Goal: Transaction & Acquisition: Purchase product/service

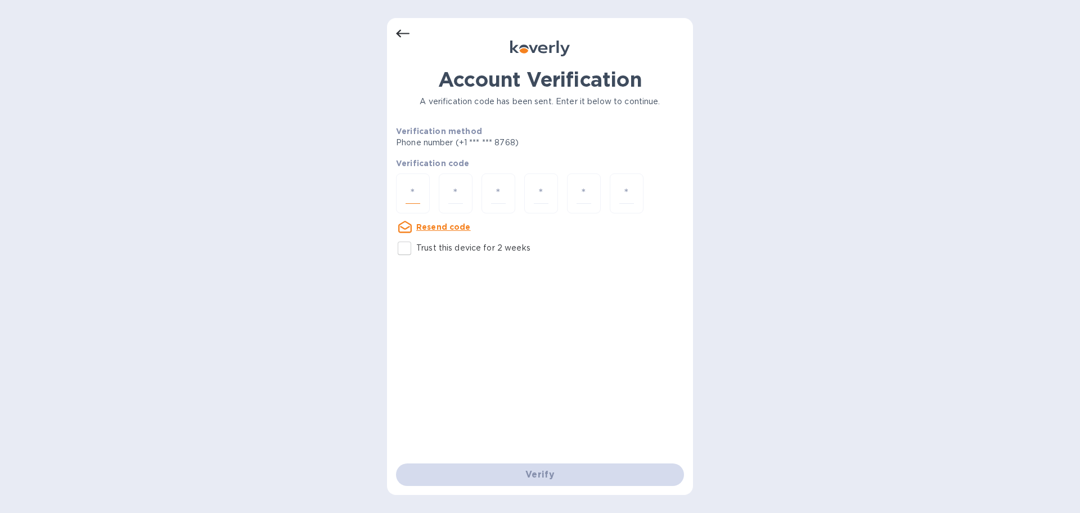
click at [415, 196] on input "number" at bounding box center [413, 193] width 15 height 21
paste input "9"
type input "9"
type input "5"
type input "3"
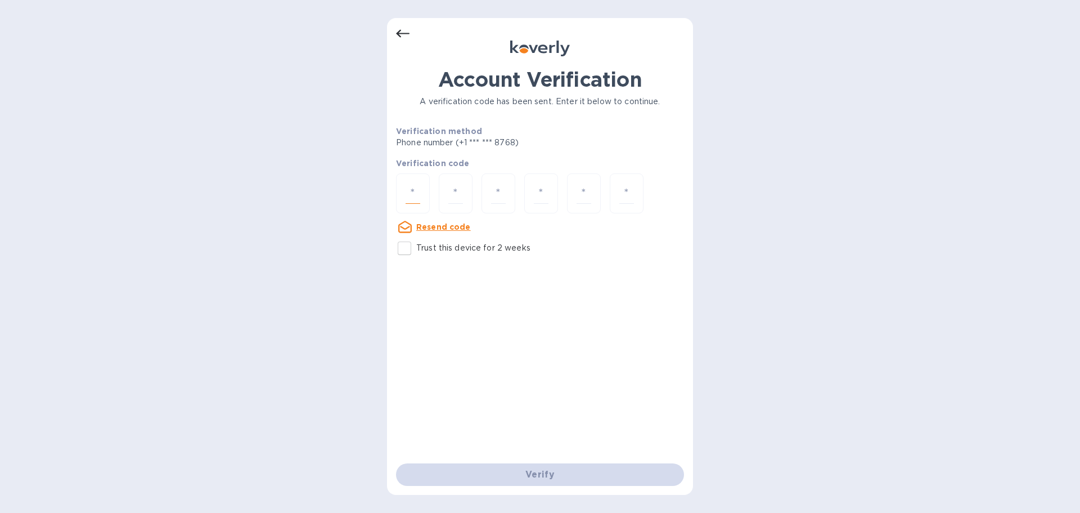
type input "0"
type input "3"
type input "9"
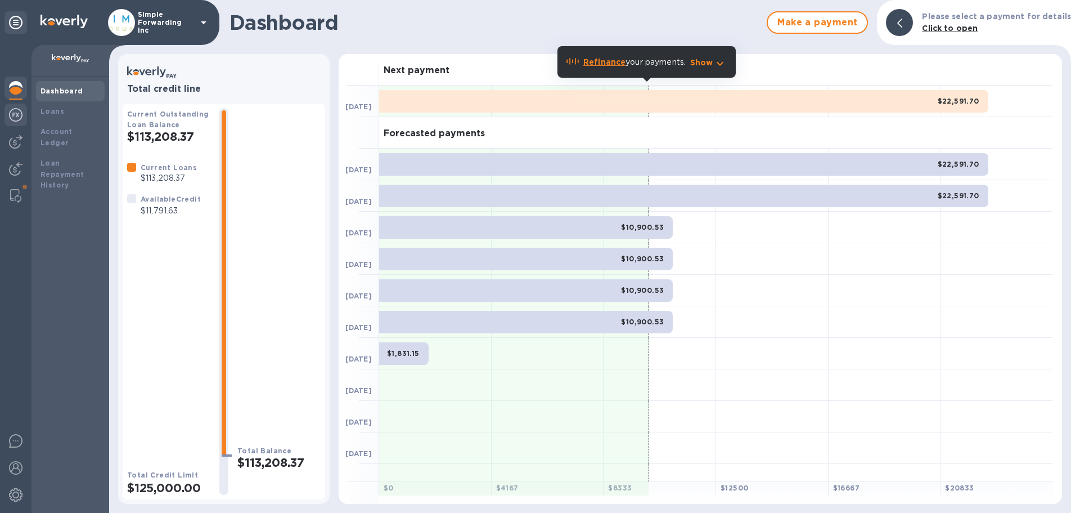
click at [14, 114] on img at bounding box center [16, 115] width 14 height 14
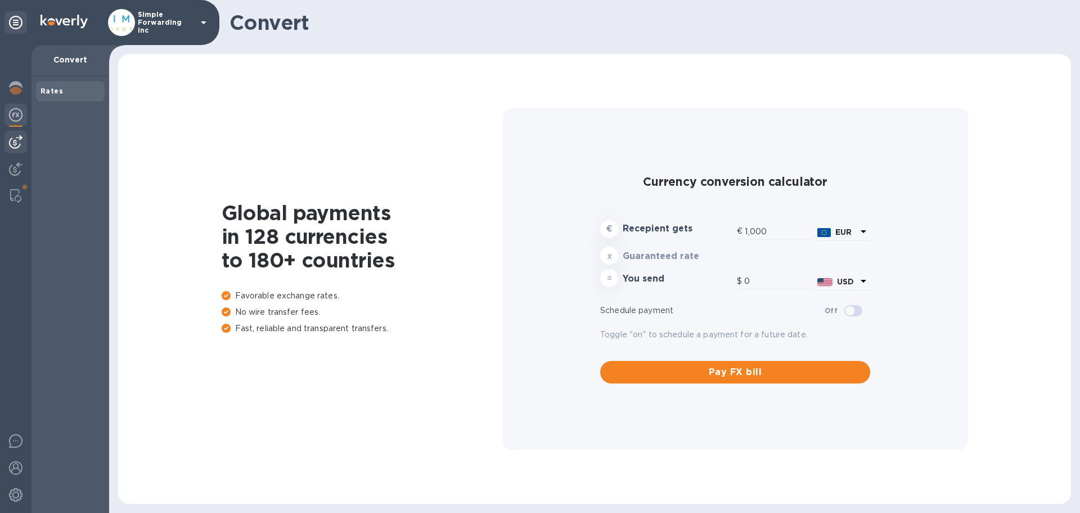
type input "1,177.66"
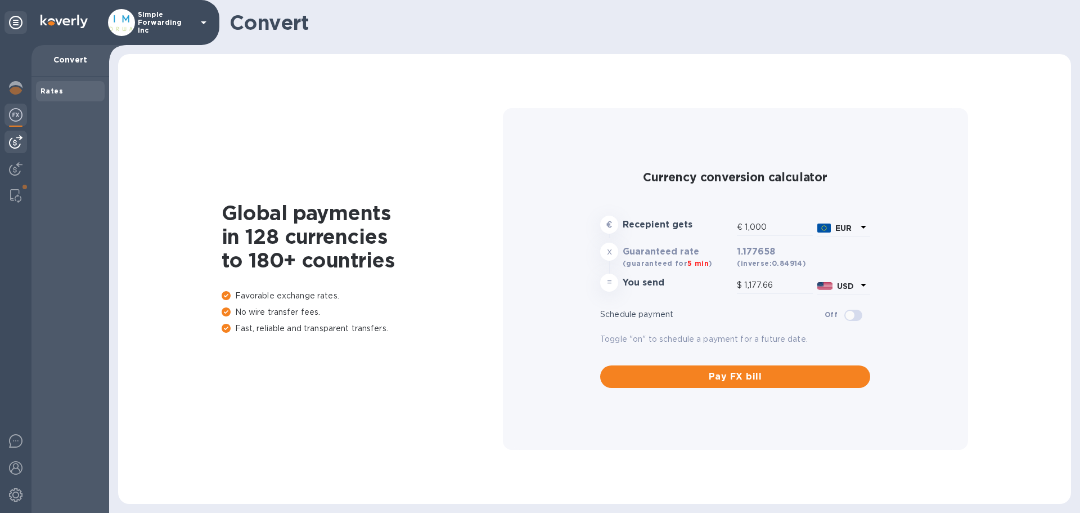
click at [14, 138] on img at bounding box center [16, 142] width 14 height 14
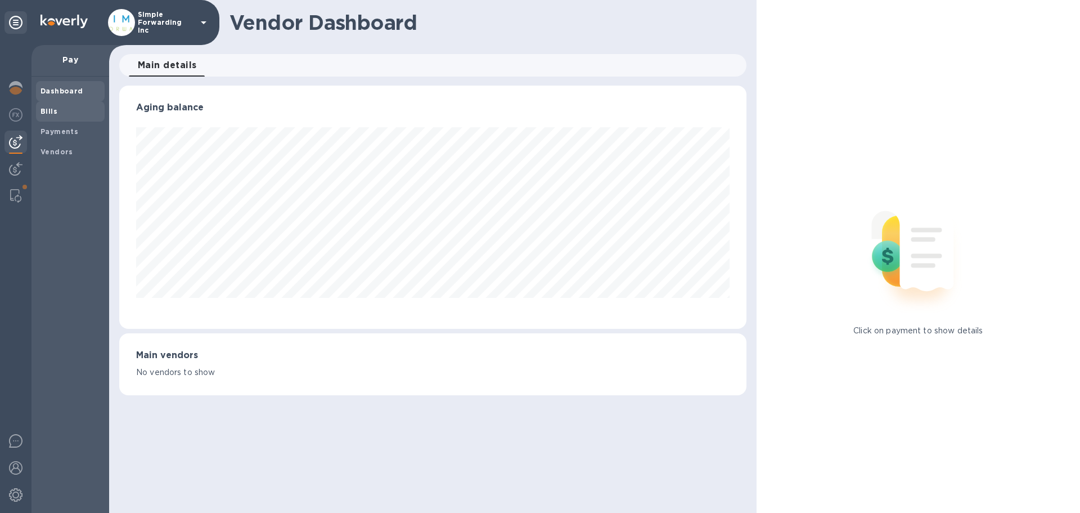
scroll to position [243, 627]
click at [53, 148] on b "Vendors" at bounding box center [57, 151] width 33 height 8
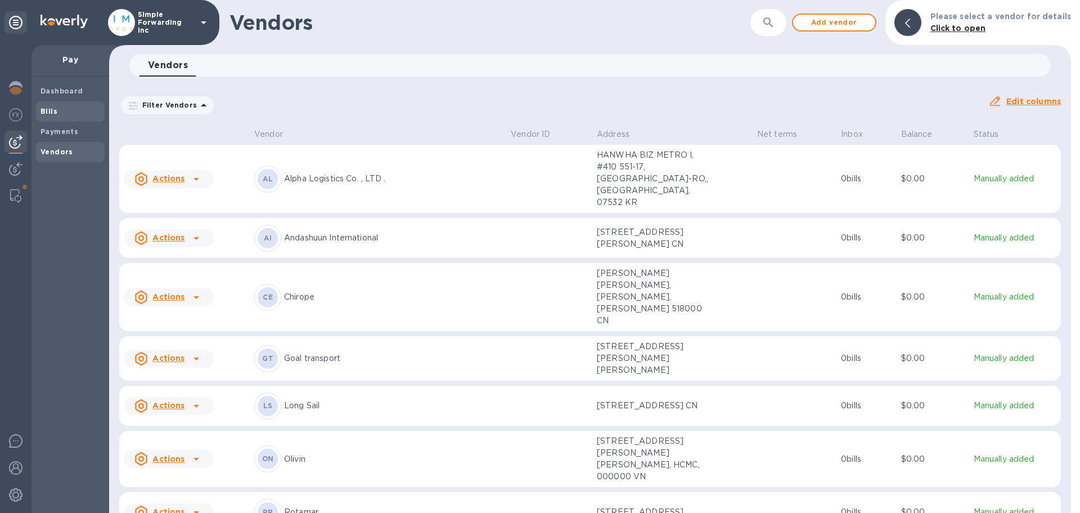
click at [62, 106] on span "Bills" at bounding box center [71, 111] width 60 height 11
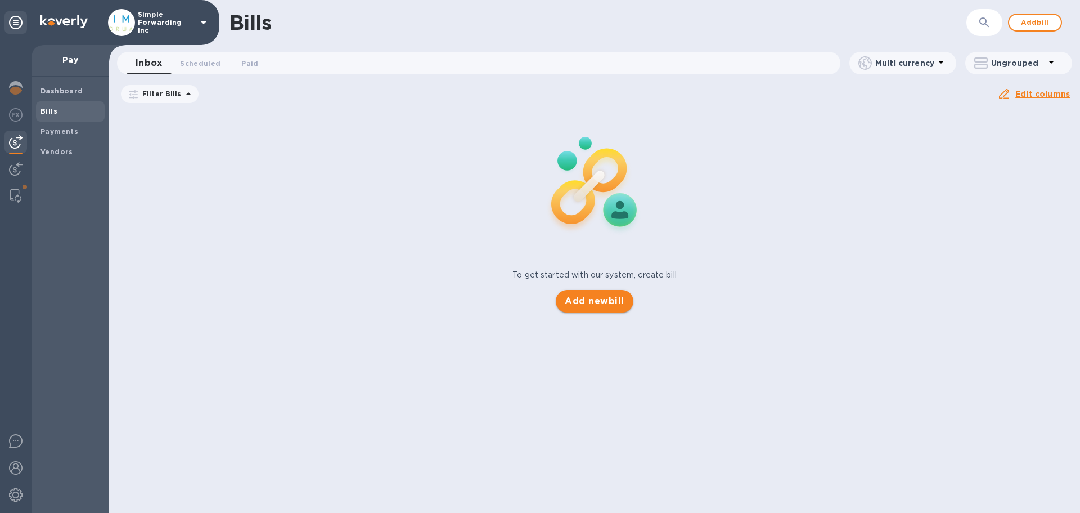
click at [585, 303] on span "Add new bill" at bounding box center [594, 301] width 59 height 14
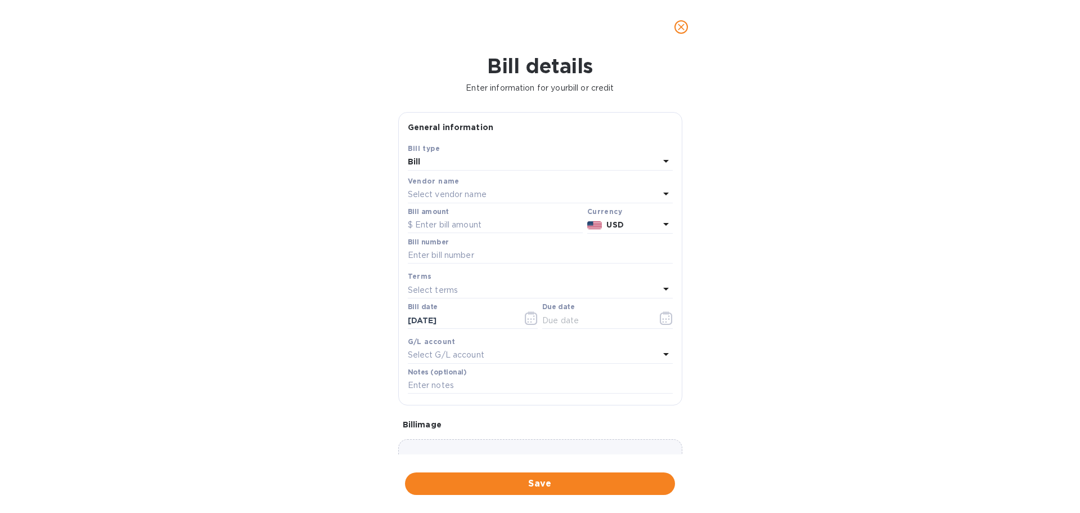
click at [560, 187] on div "Select vendor name" at bounding box center [533, 195] width 251 height 16
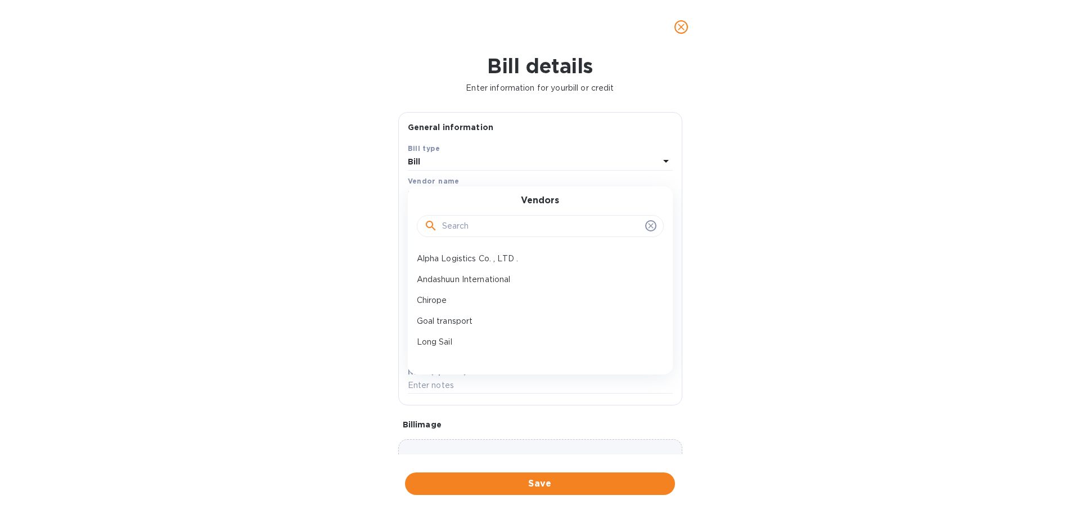
click at [524, 221] on input "text" at bounding box center [541, 226] width 199 height 17
type input "trans"
click at [489, 276] on p "Transwill Express" at bounding box center [536, 279] width 238 height 12
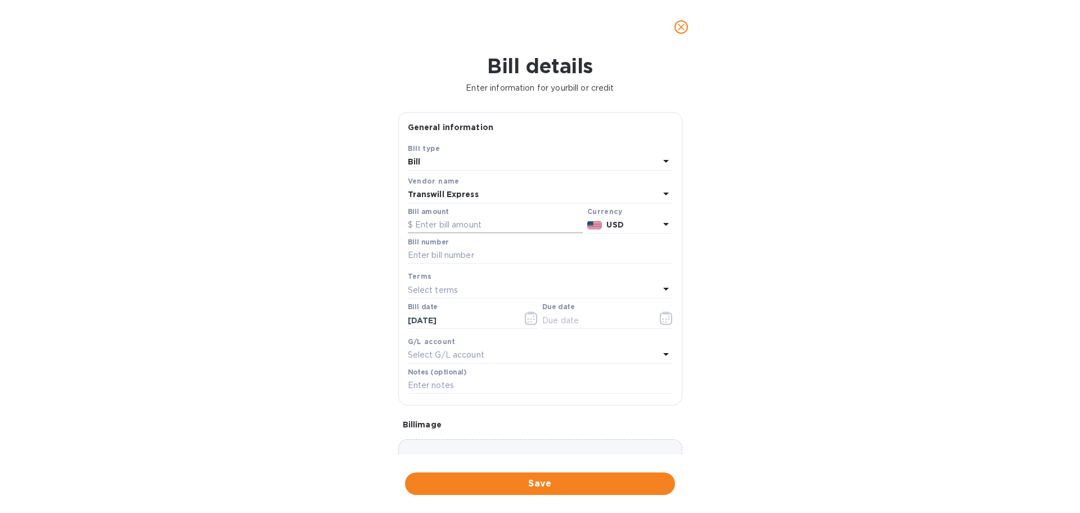
click at [482, 223] on input "text" at bounding box center [495, 225] width 175 height 17
type input "5,190.46"
click at [450, 249] on input "text" at bounding box center [540, 255] width 265 height 17
type input "SOA"
click at [501, 289] on div "Select terms" at bounding box center [533, 290] width 251 height 16
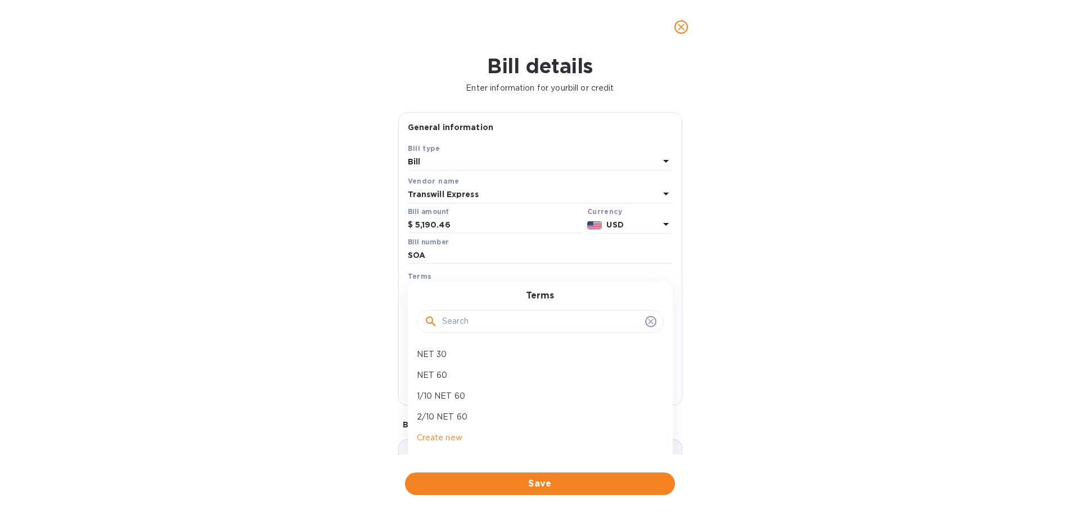
click at [501, 289] on div "Terms NET 30 NET 60 1/10 NET 60 2/10 NET 60 Create new" at bounding box center [540, 373] width 265 height 184
click at [569, 269] on div "Terms Select terms Terms NET 30 NET 60 1/10 NET 60 2/10 NET 60 Create new" at bounding box center [540, 284] width 269 height 33
click at [604, 313] on input "text" at bounding box center [595, 320] width 106 height 17
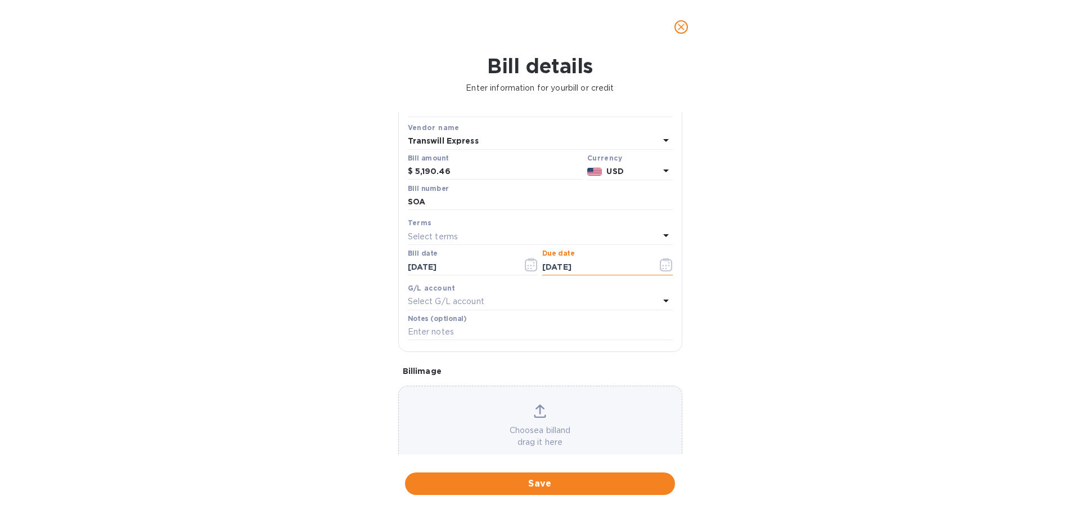
scroll to position [79, 0]
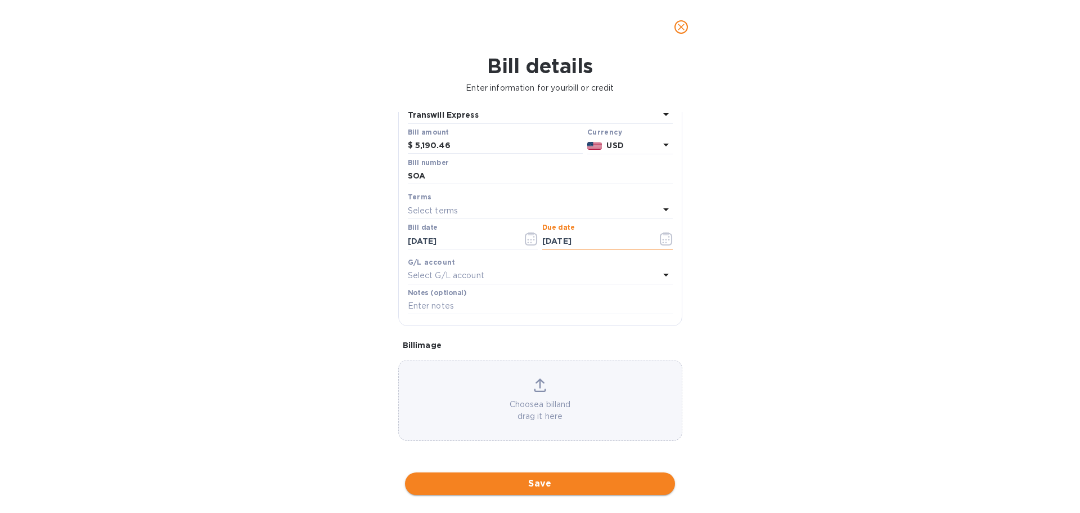
type input "[DATE]"
click at [559, 475] on button "Save" at bounding box center [540, 483] width 270 height 23
click at [470, 179] on input "SOA" at bounding box center [540, 176] width 265 height 17
type input "SOA July"
click at [560, 476] on button "Save" at bounding box center [540, 483] width 270 height 23
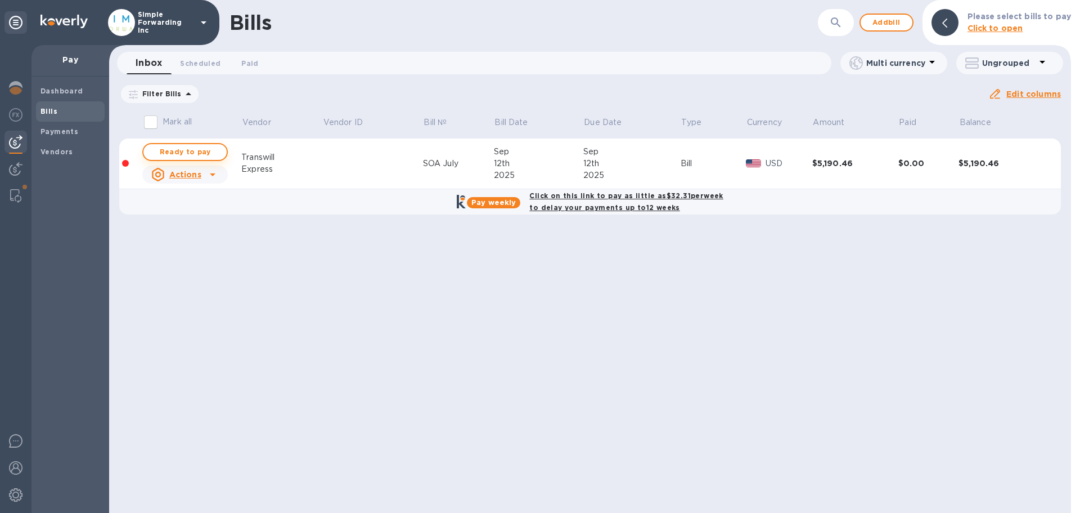
click at [196, 158] on span "Ready to pay" at bounding box center [184, 152] width 65 height 14
checkbox input "true"
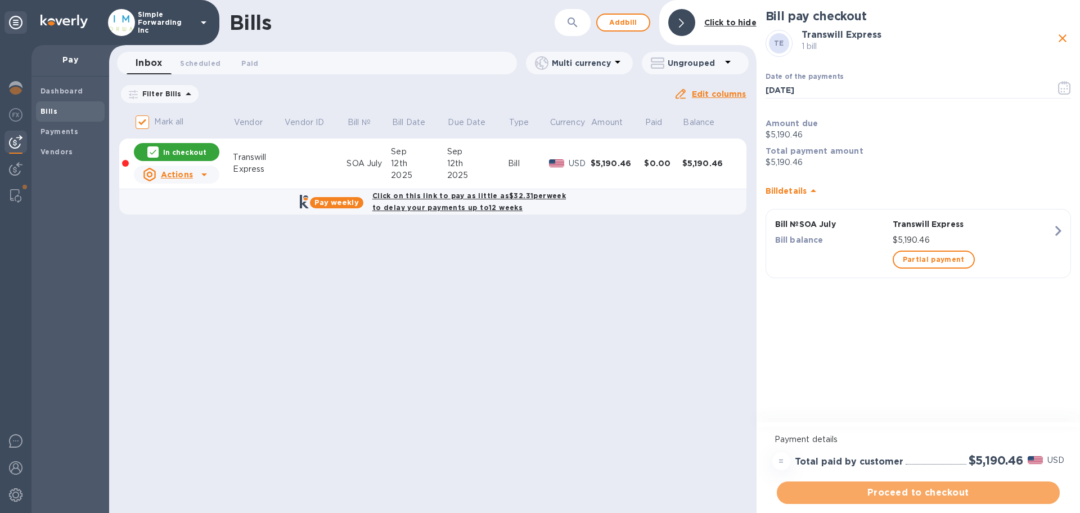
click at [985, 494] on span "Proceed to checkout" at bounding box center [918, 492] width 265 height 14
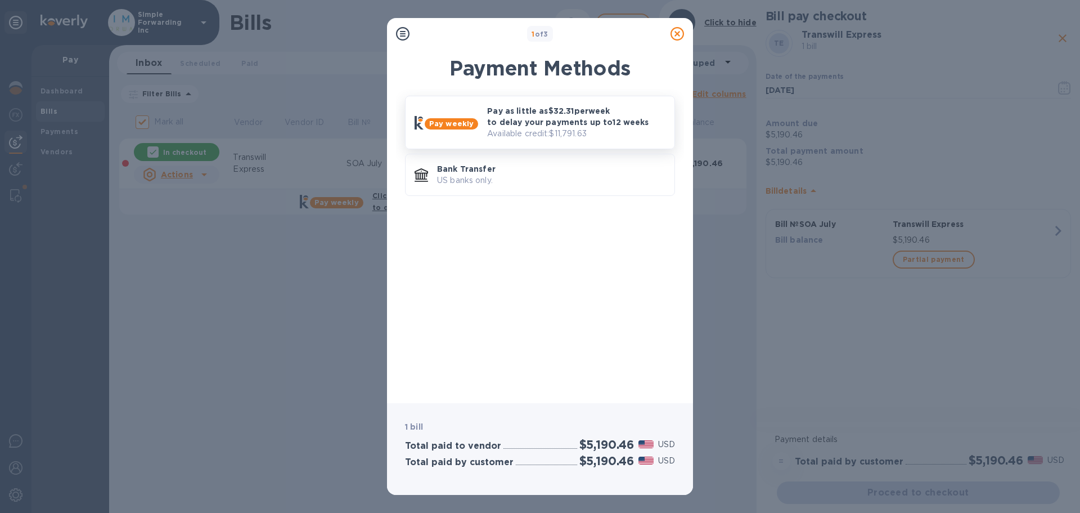
click at [623, 132] on p "Available credit: $11,791.63" at bounding box center [576, 134] width 178 height 12
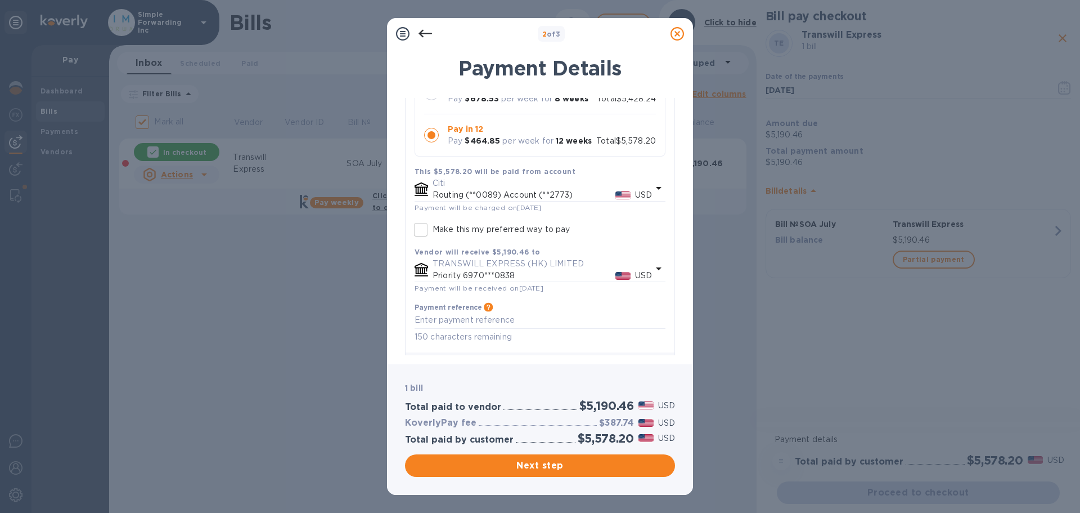
scroll to position [113, 0]
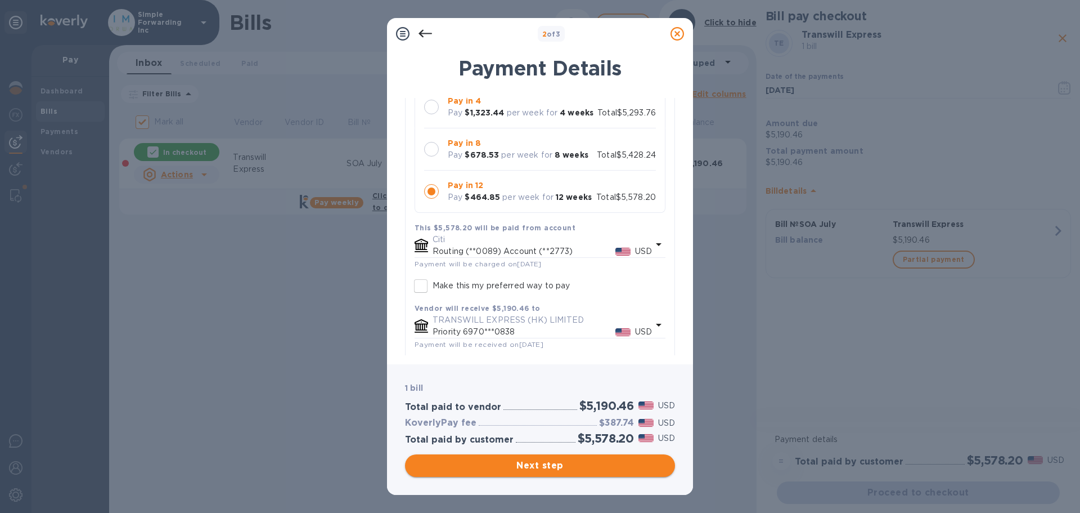
click at [549, 460] on span "Next step" at bounding box center [540, 465] width 252 height 14
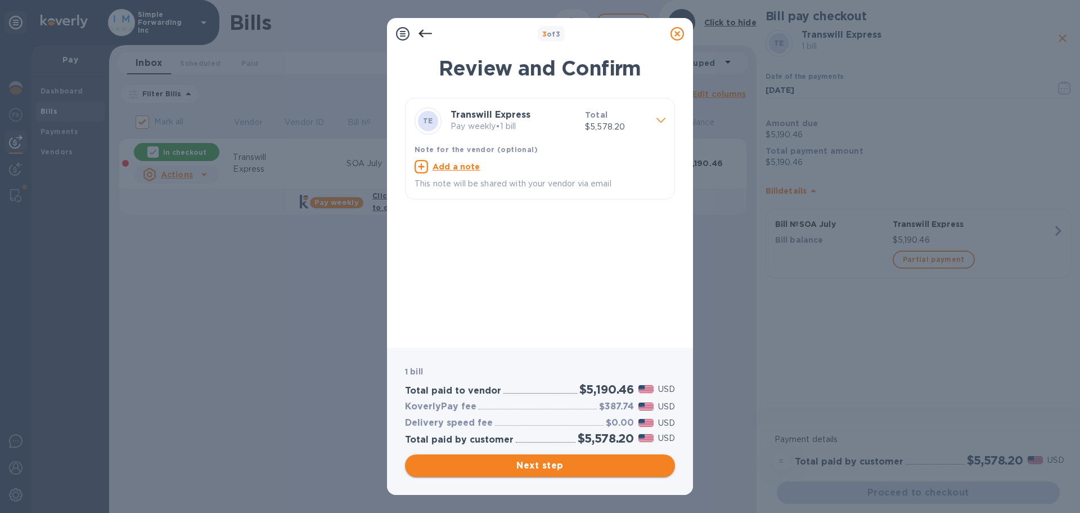
click at [570, 464] on span "Next step" at bounding box center [540, 465] width 252 height 14
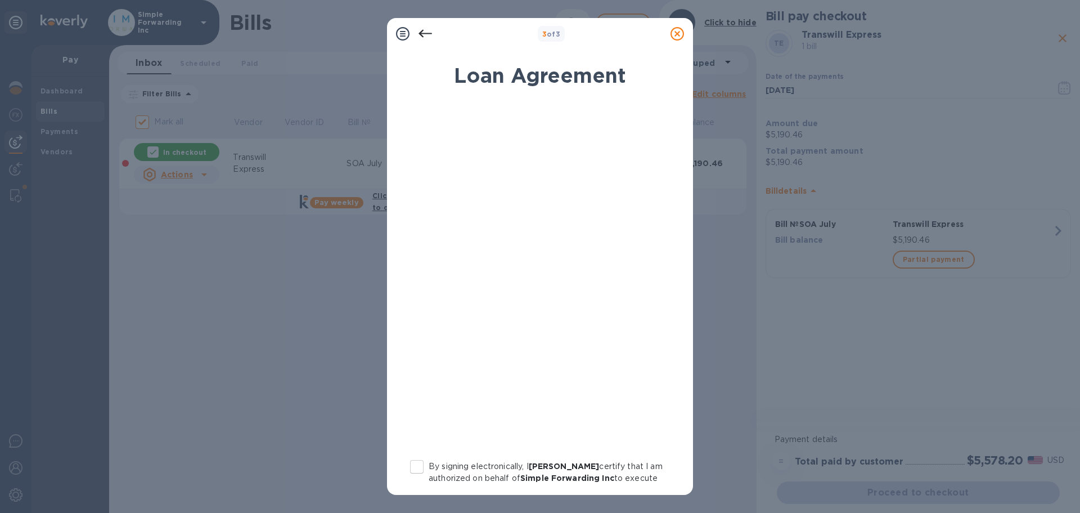
scroll to position [128, 0]
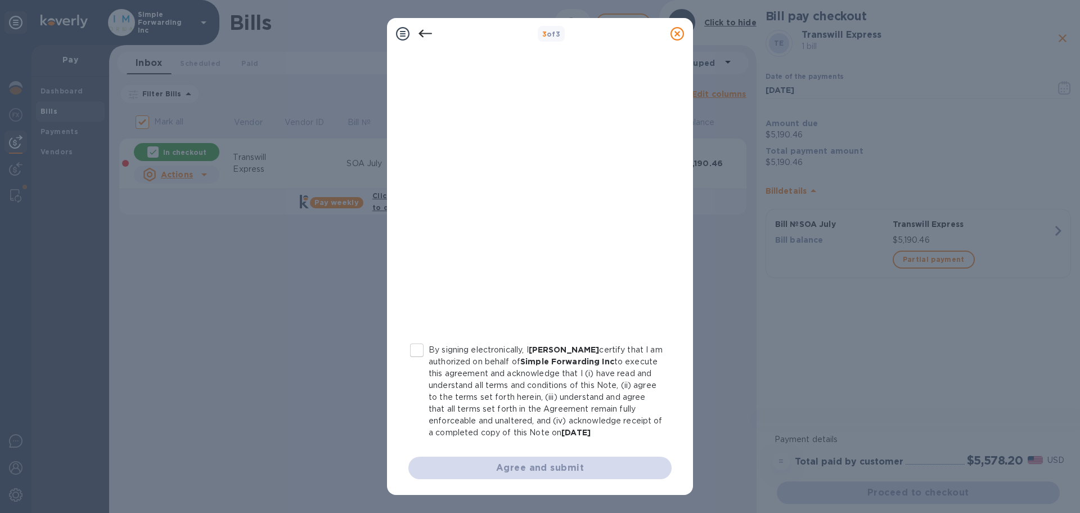
click at [431, 344] on p "By signing electronically, I [PERSON_NAME] certify that I am authorized on beha…" at bounding box center [546, 391] width 234 height 95
click at [429, 338] on input "By signing electronically, I [PERSON_NAME] certify that I am authorized on beha…" at bounding box center [417, 350] width 24 height 24
checkbox input "true"
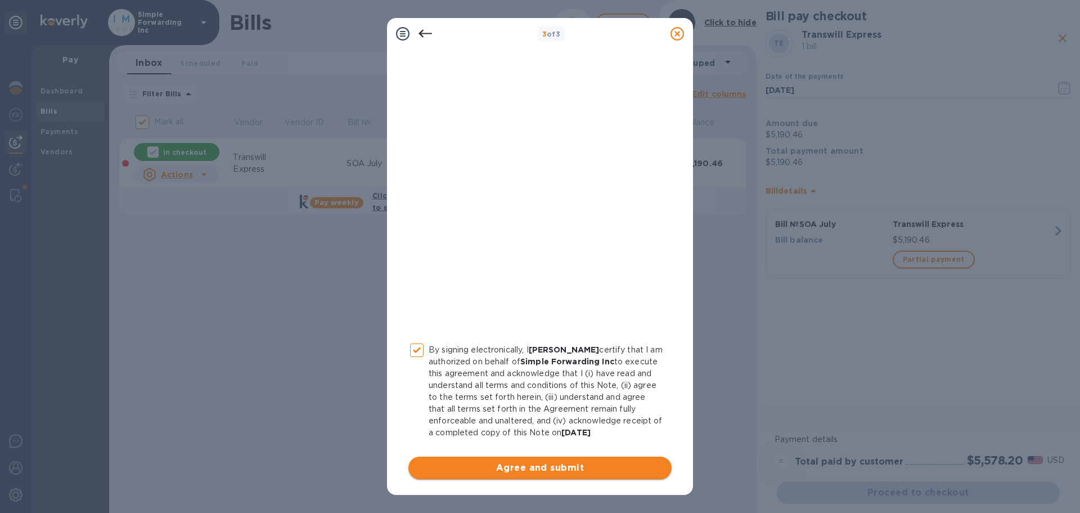
click at [485, 478] on button "Agree and submit" at bounding box center [539, 467] width 263 height 23
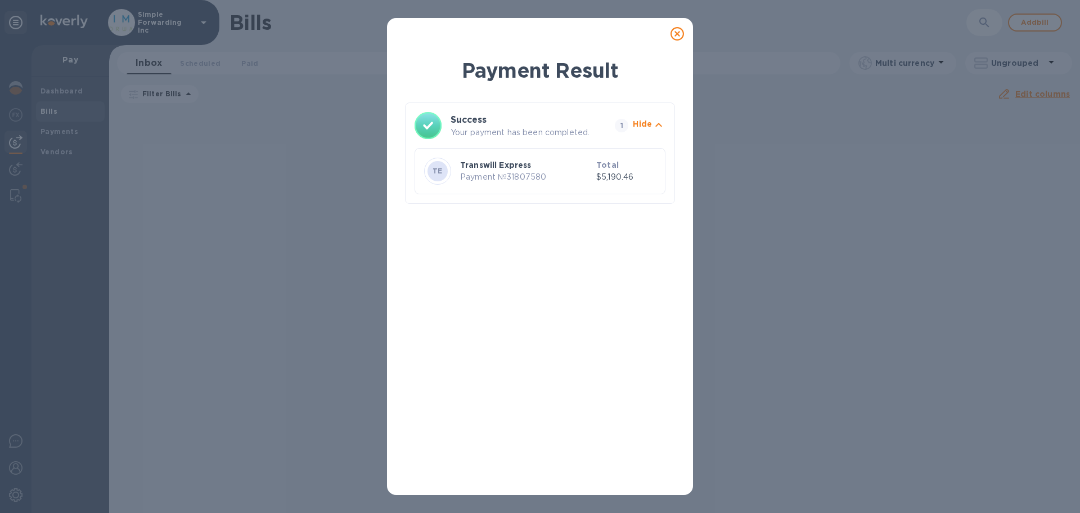
click at [677, 31] on icon at bounding box center [678, 34] width 14 height 14
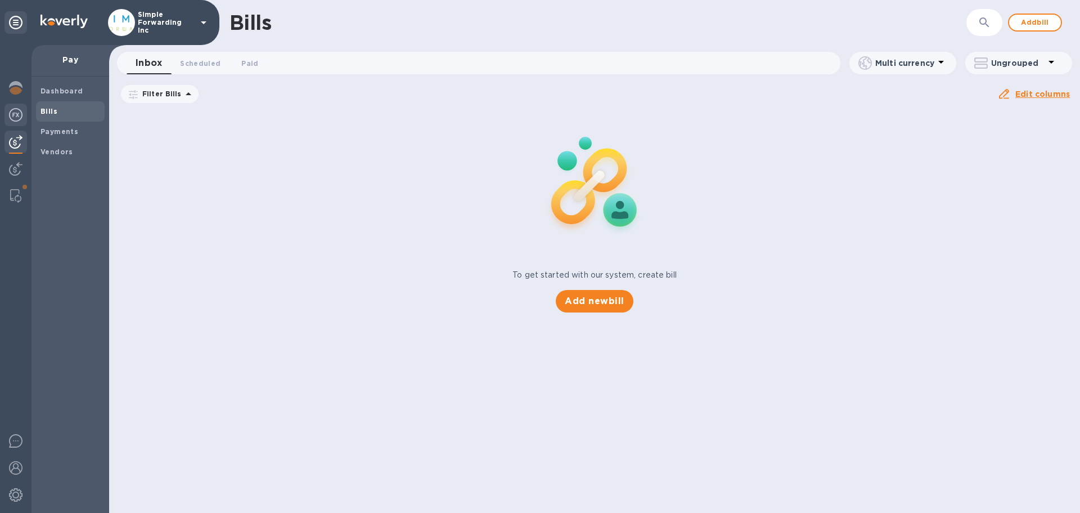
click at [17, 112] on img at bounding box center [16, 115] width 14 height 14
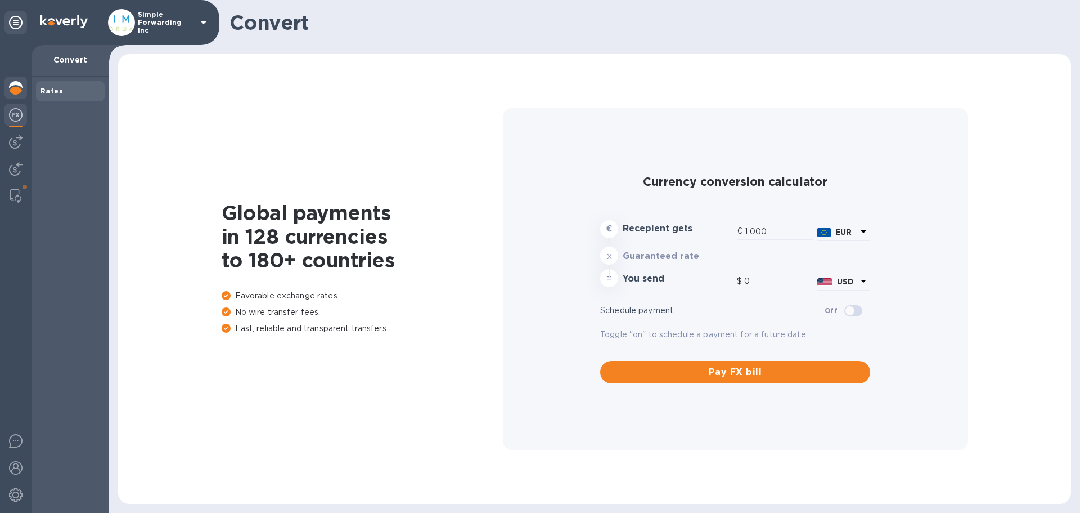
click at [17, 95] on div at bounding box center [16, 89] width 23 height 25
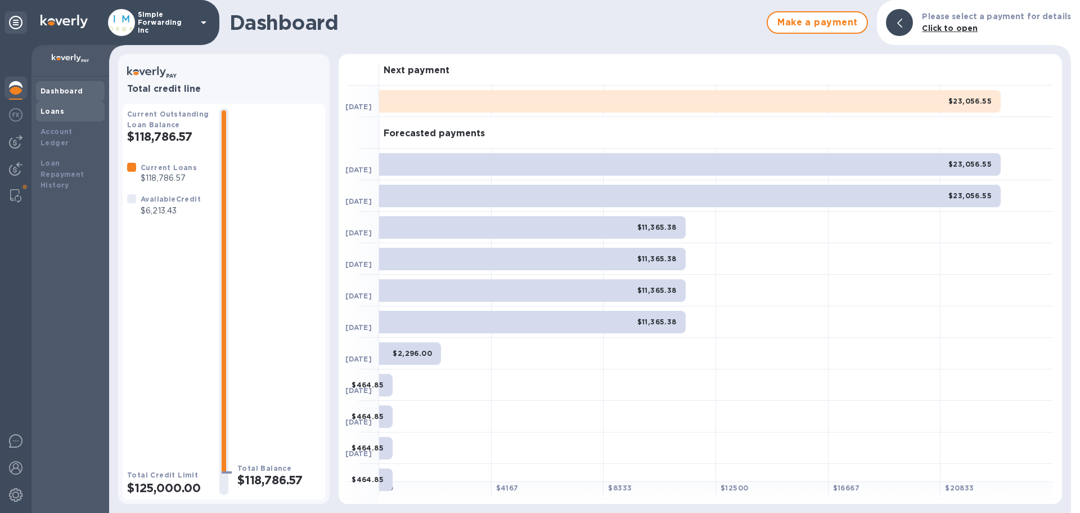
click at [86, 114] on div "Loans" at bounding box center [71, 111] width 60 height 11
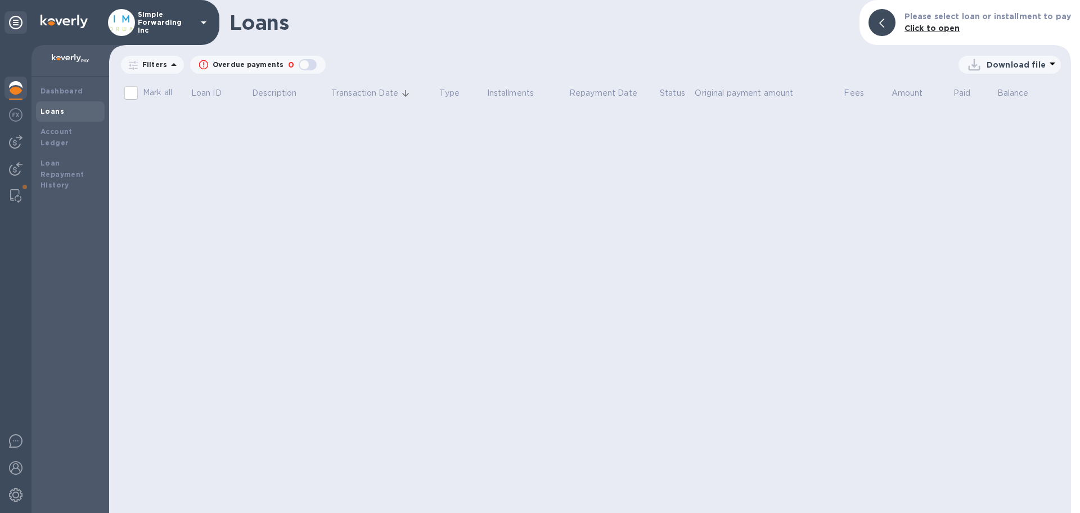
click at [60, 115] on div "Loans" at bounding box center [71, 111] width 60 height 11
click at [271, 62] on p "Overdue payments" at bounding box center [248, 65] width 71 height 10
checkbox input "false"
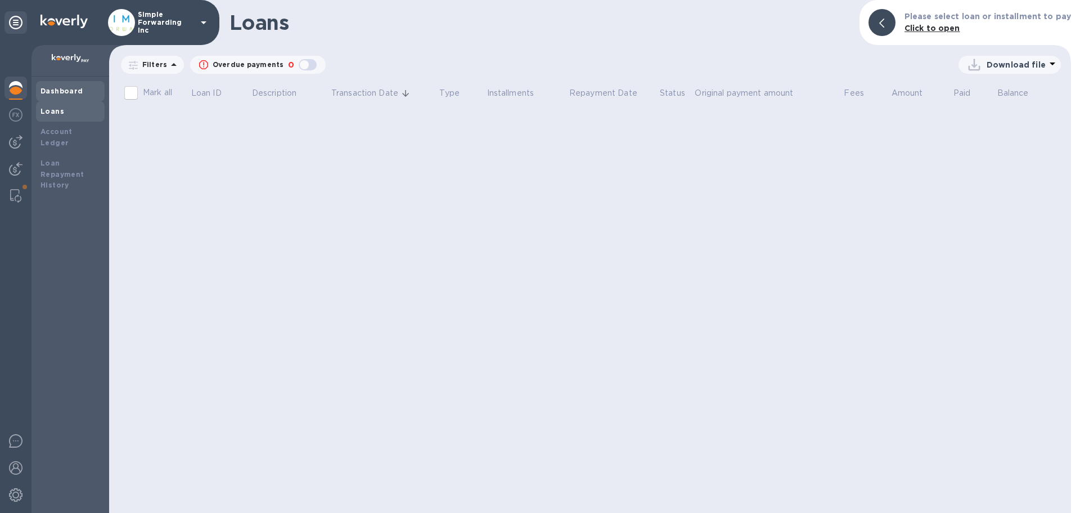
click at [63, 93] on b "Dashboard" at bounding box center [62, 91] width 43 height 8
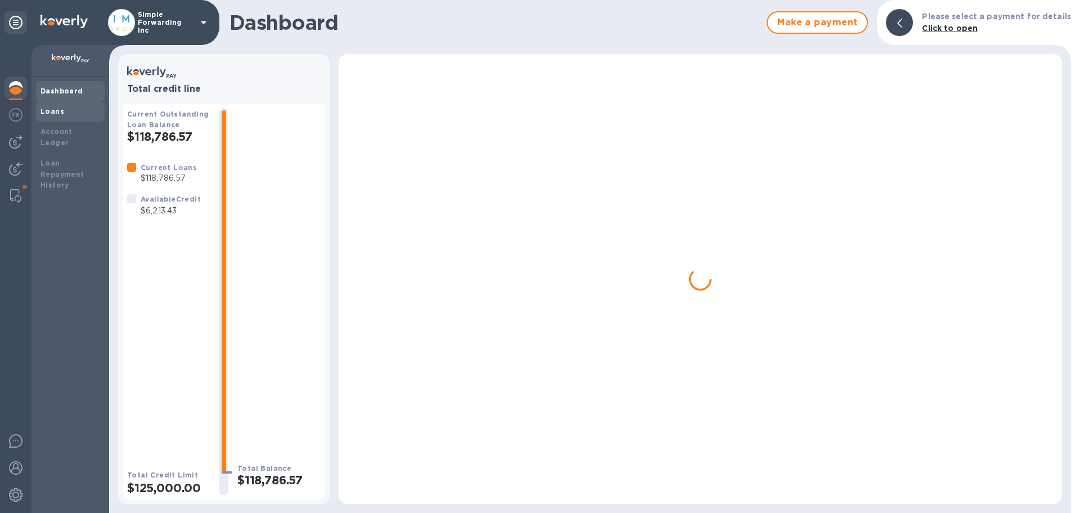
click at [60, 113] on b "Loans" at bounding box center [53, 111] width 24 height 8
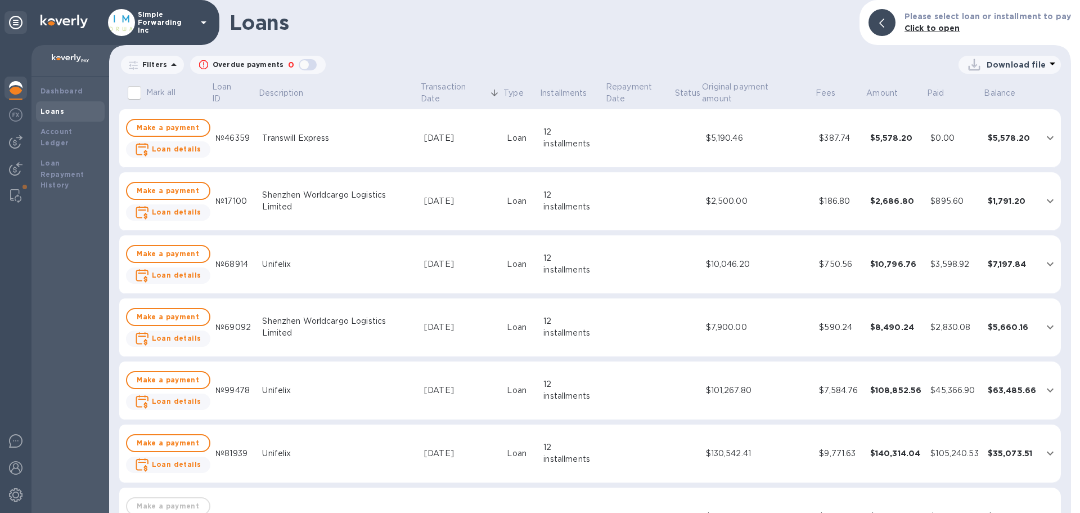
click at [266, 129] on td "Transwill Express" at bounding box center [339, 138] width 162 height 59
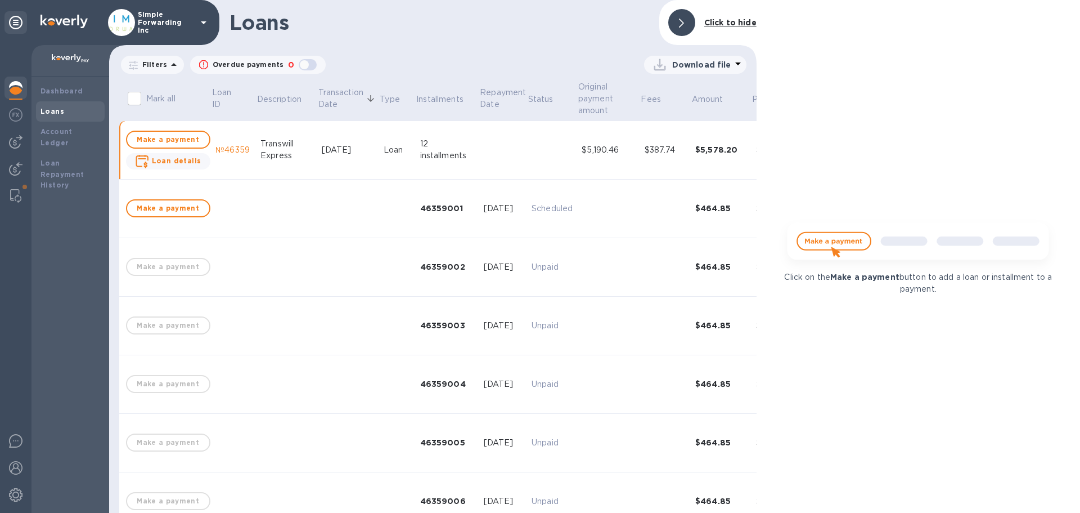
click at [10, 88] on img at bounding box center [16, 88] width 14 height 14
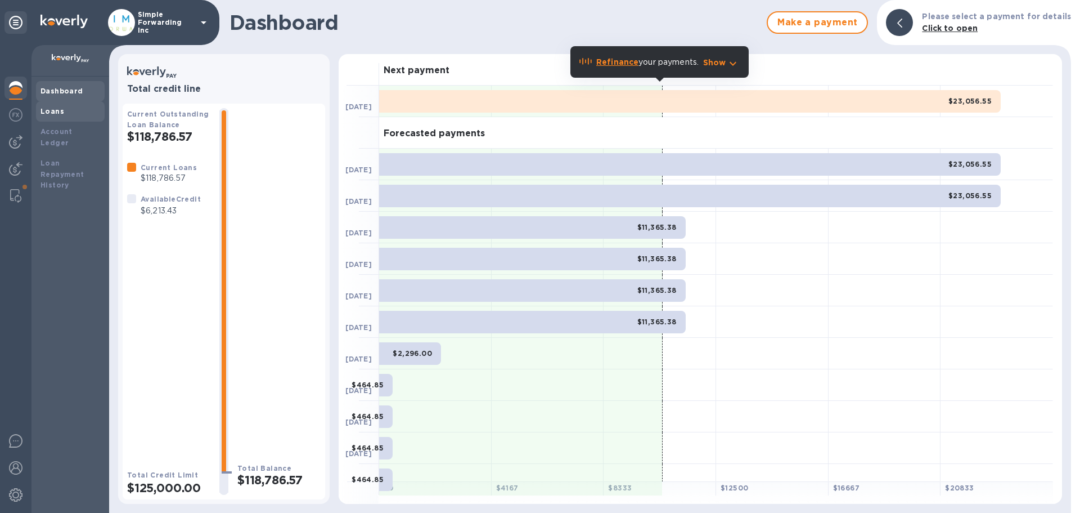
click at [51, 114] on b "Loans" at bounding box center [53, 111] width 24 height 8
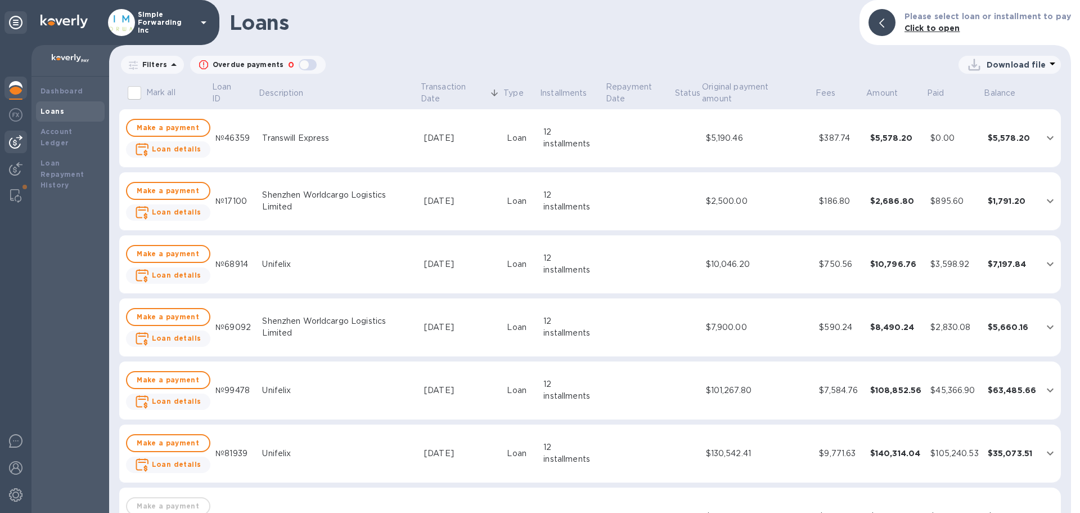
click at [20, 147] on img at bounding box center [16, 142] width 14 height 14
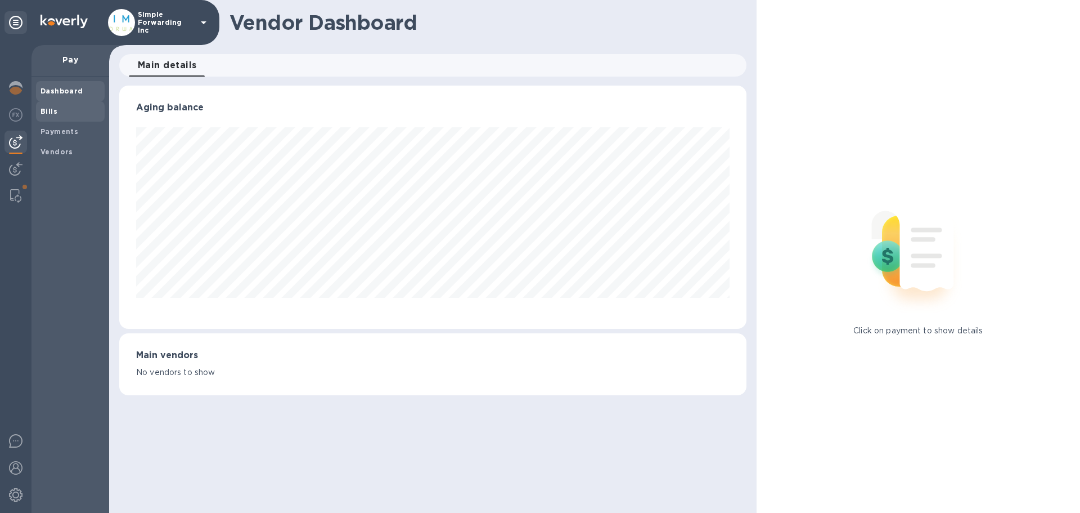
scroll to position [243, 627]
click at [55, 114] on b "Bills" at bounding box center [49, 111] width 17 height 8
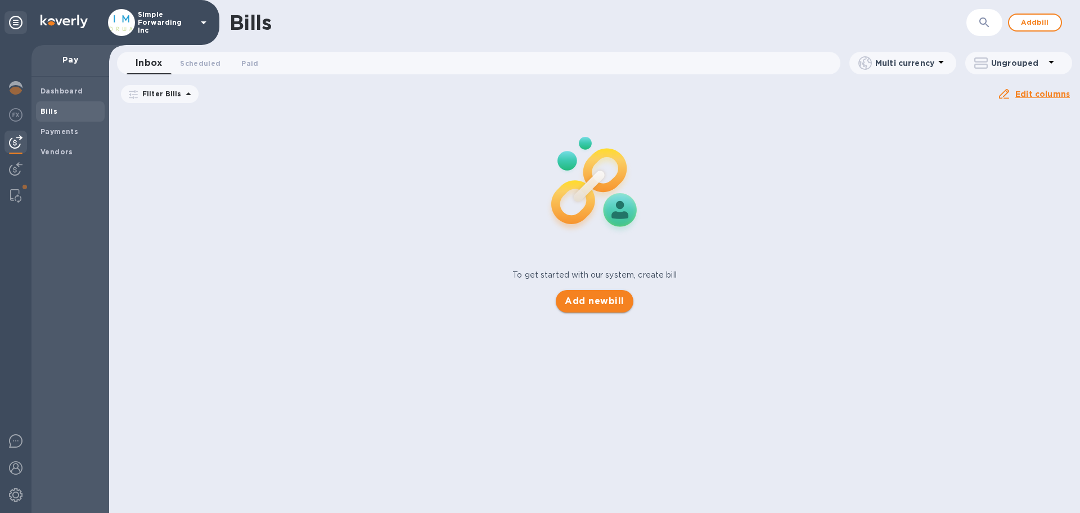
click at [622, 303] on span "Add new bill" at bounding box center [594, 301] width 59 height 14
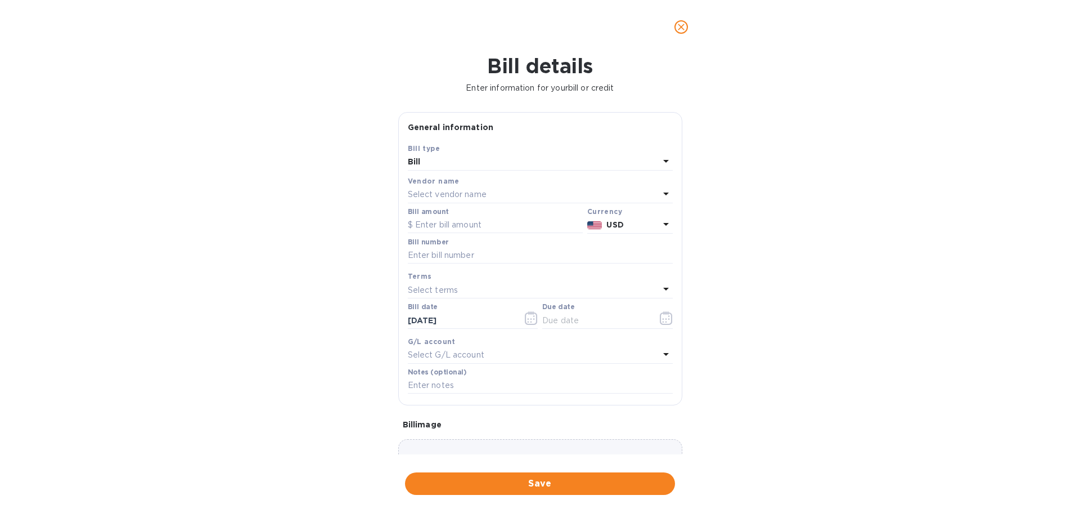
click at [577, 200] on div "Select vendor name" at bounding box center [533, 195] width 251 height 16
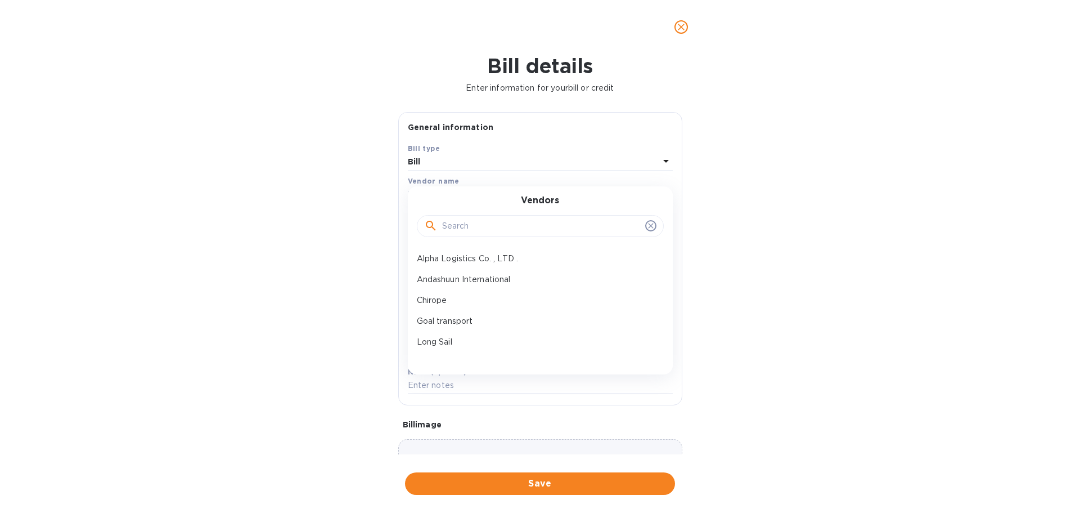
click at [555, 229] on input "text" at bounding box center [541, 226] width 199 height 17
type input "long"
click at [522, 259] on p "Long Sail" at bounding box center [536, 259] width 238 height 12
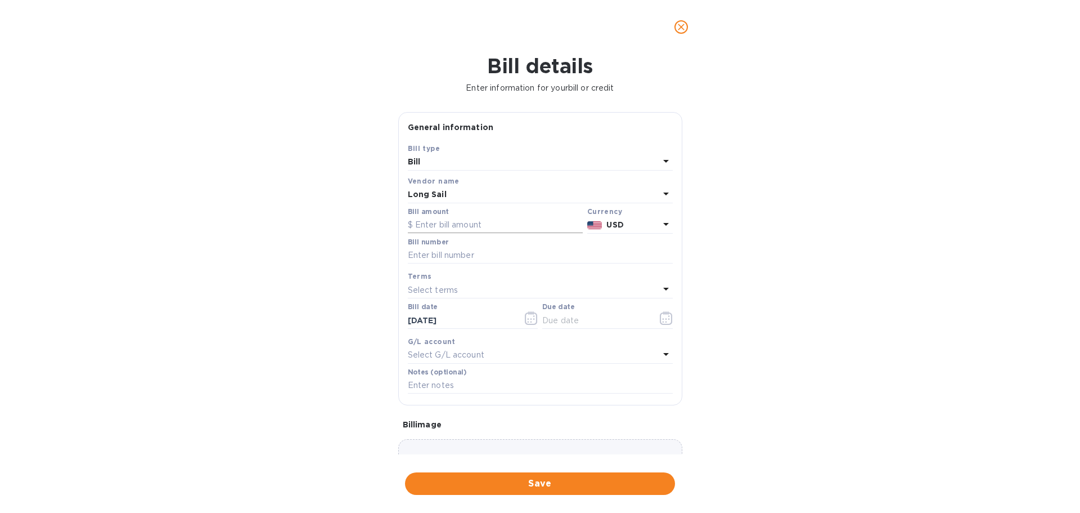
click at [514, 227] on input "text" at bounding box center [495, 225] width 175 height 17
type input "5,550"
click at [495, 258] on input "text" at bounding box center [540, 255] width 265 height 17
type input "SOA Partial"
click at [573, 321] on input "text" at bounding box center [595, 320] width 106 height 17
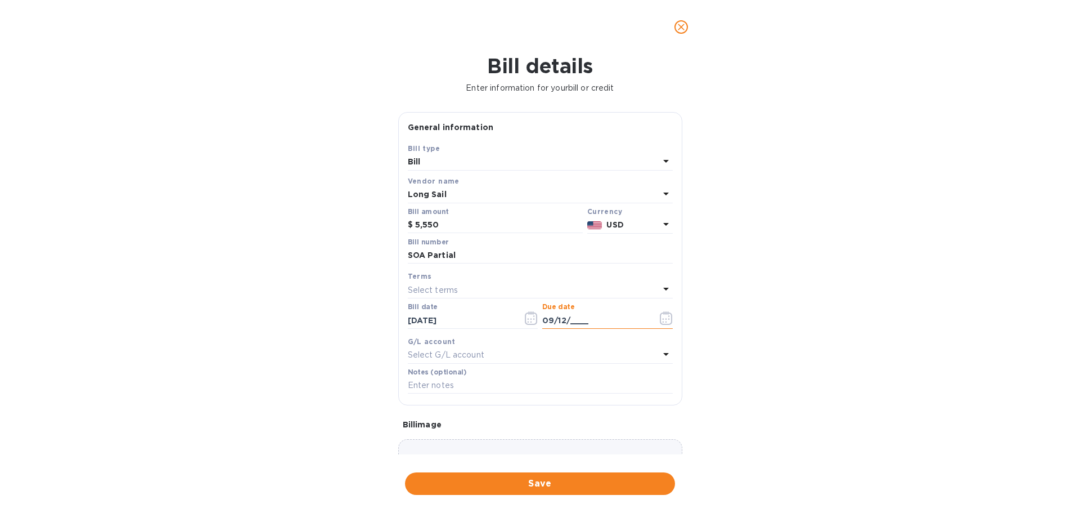
click at [565, 368] on div "Notes (optional)" at bounding box center [540, 381] width 265 height 26
click at [588, 326] on input "09/12/____" at bounding box center [595, 320] width 106 height 17
type input "[DATE]"
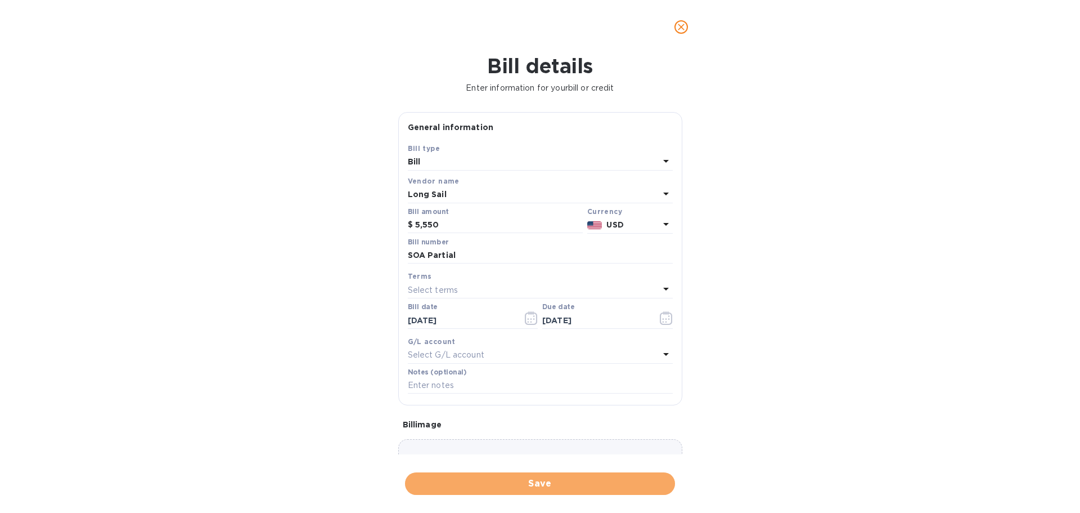
click at [581, 474] on button "Save" at bounding box center [540, 483] width 270 height 23
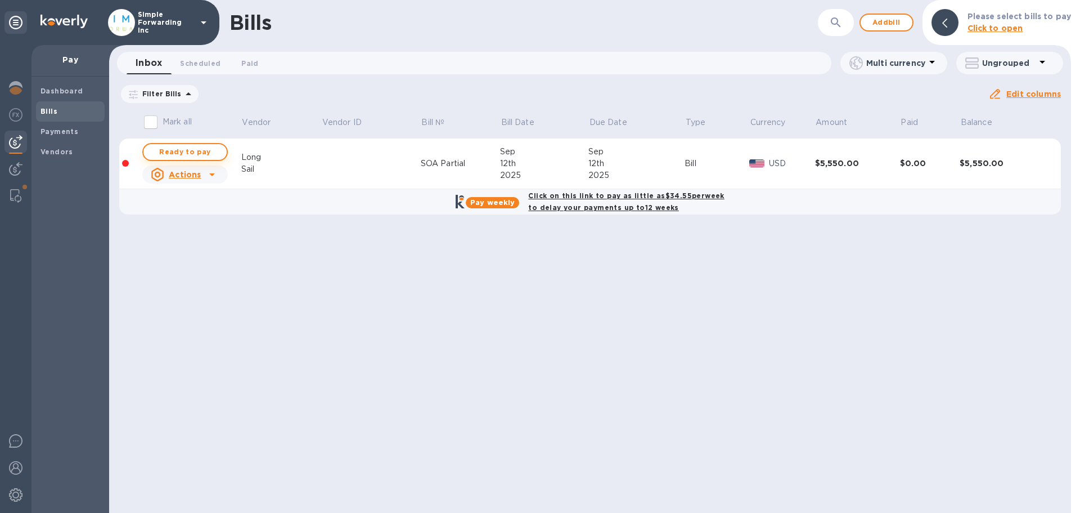
click at [221, 159] on button "Ready to pay" at bounding box center [185, 152] width 86 height 18
checkbox input "true"
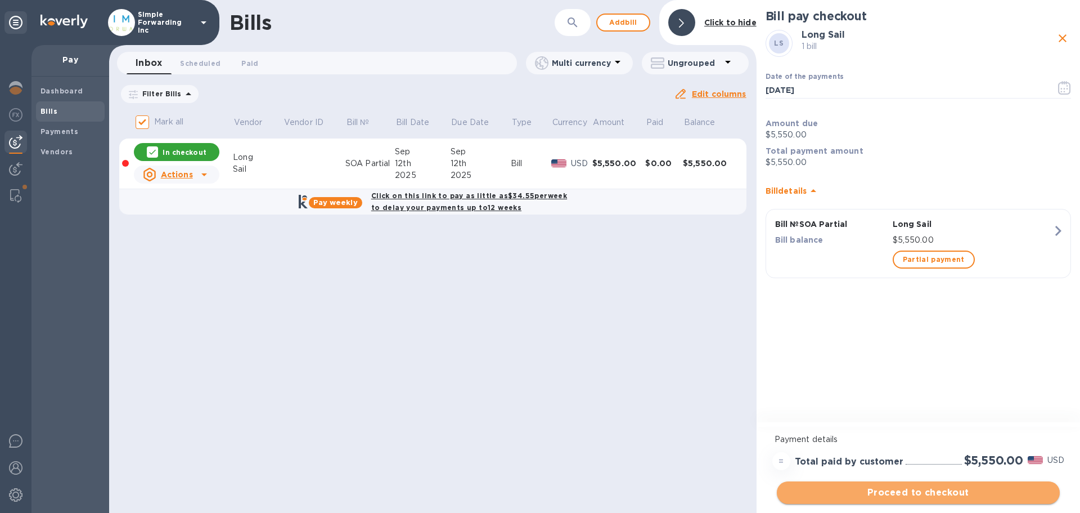
click at [871, 497] on span "Proceed to checkout" at bounding box center [918, 492] width 265 height 14
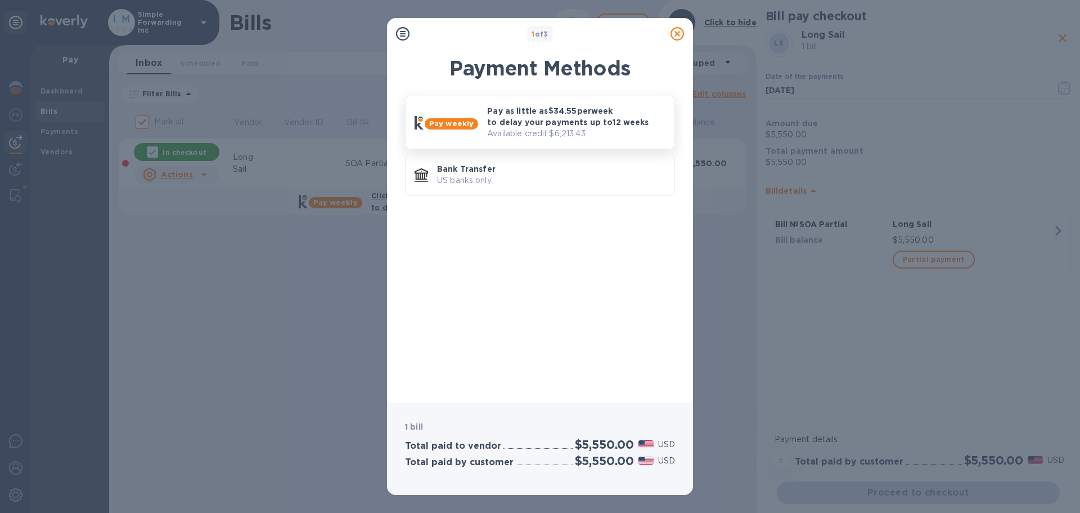
click at [533, 110] on p "Pay as little as $34.55 per week to delay your payments up to 12 weeks" at bounding box center [576, 116] width 178 height 23
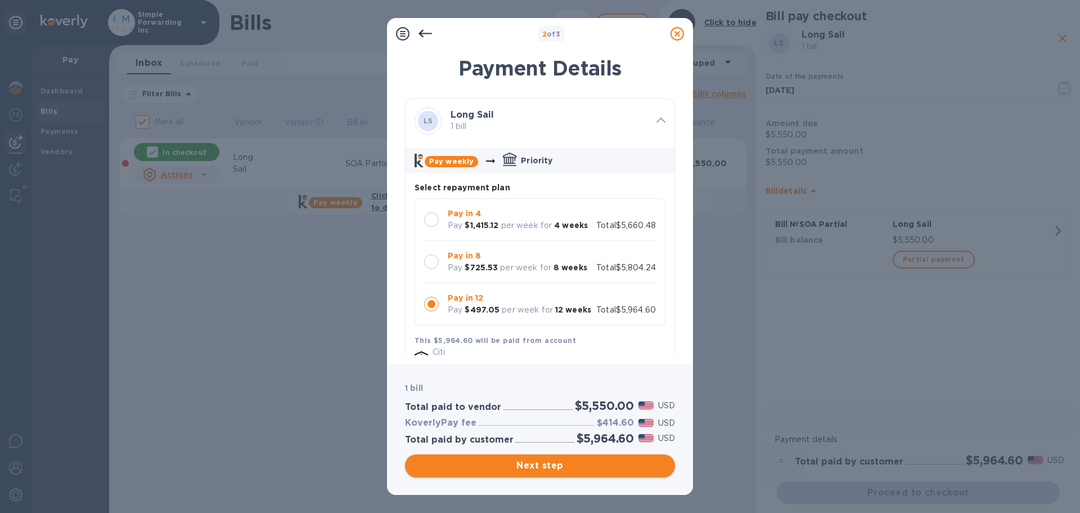
click at [570, 475] on button "Next step" at bounding box center [540, 465] width 270 height 23
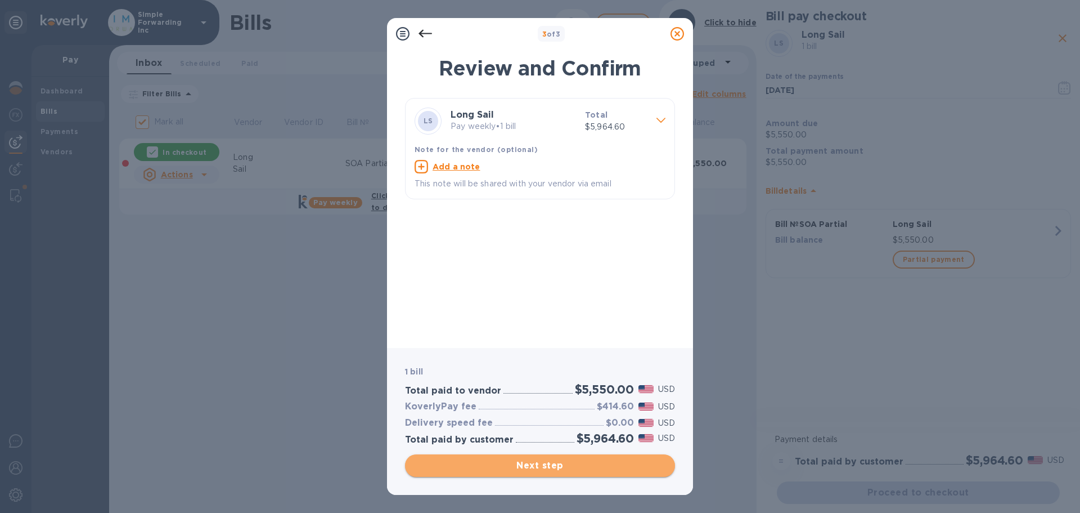
click at [570, 475] on button "Next step" at bounding box center [540, 465] width 270 height 23
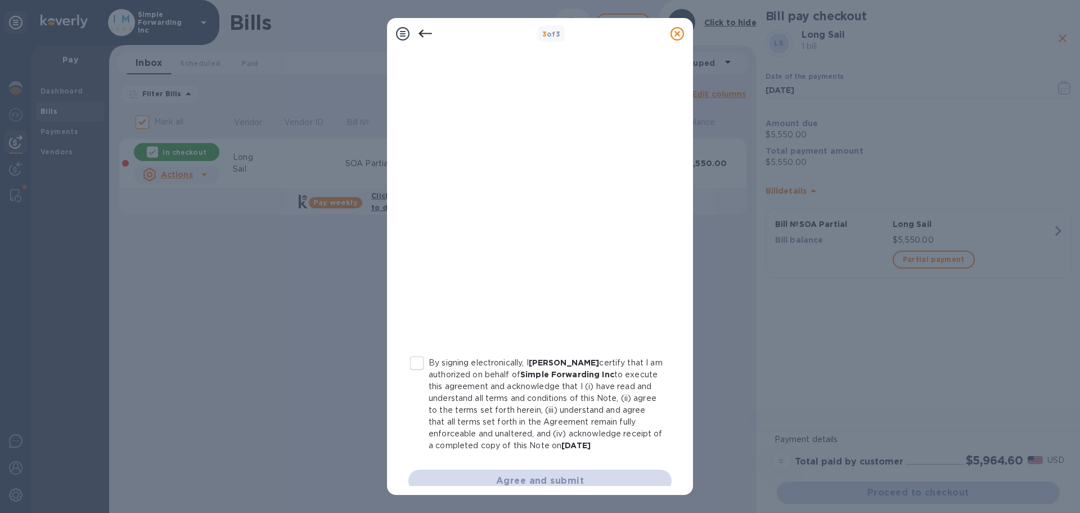
scroll to position [128, 0]
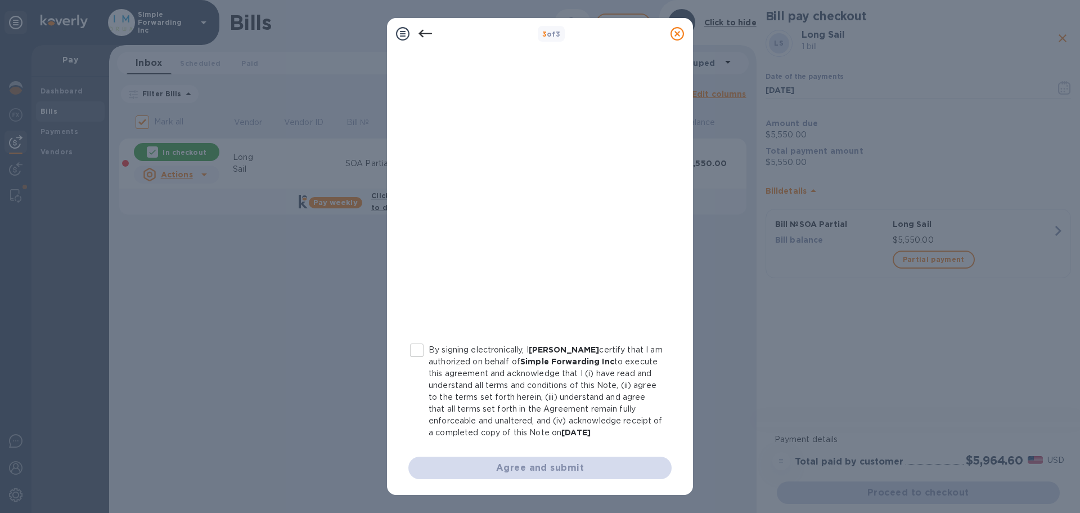
click at [457, 394] on p "By signing electronically, I [PERSON_NAME] certify that I am authorized on beha…" at bounding box center [546, 391] width 234 height 95
click at [429, 362] on input "By signing electronically, I [PERSON_NAME] certify that I am authorized on beha…" at bounding box center [417, 350] width 24 height 24
checkbox input "true"
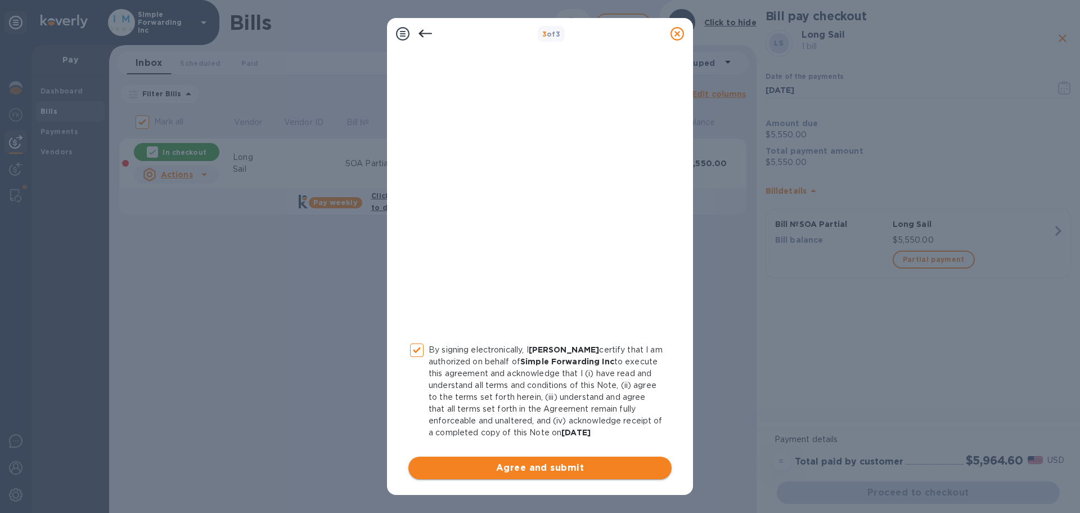
click at [455, 460] on button "Agree and submit" at bounding box center [539, 467] width 263 height 23
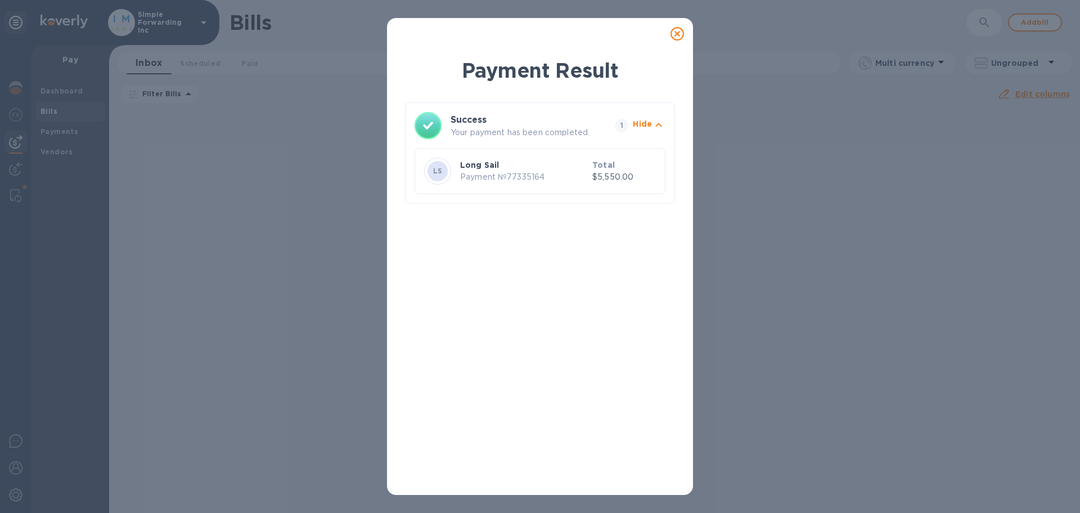
click at [677, 28] on icon at bounding box center [678, 34] width 14 height 14
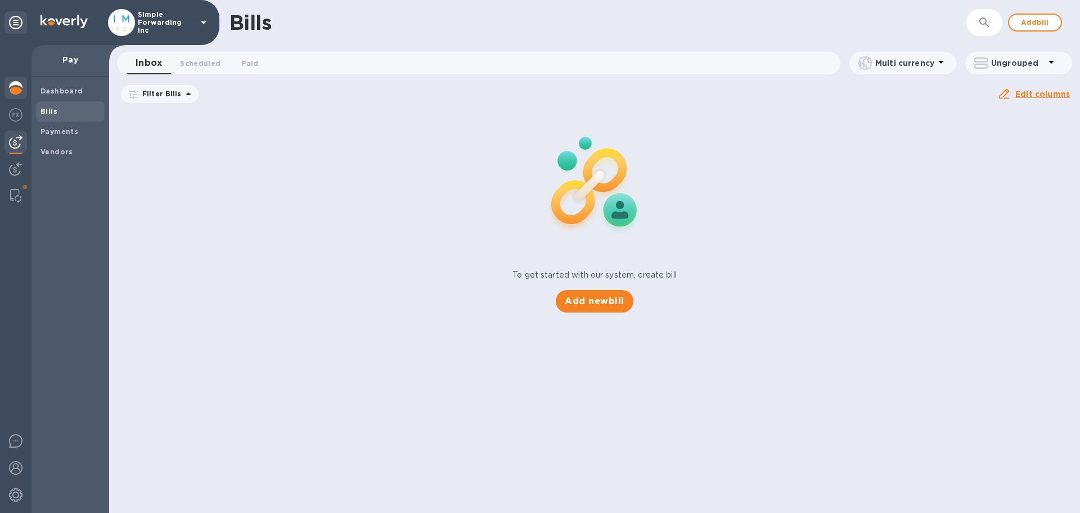
click at [10, 86] on img at bounding box center [16, 88] width 14 height 14
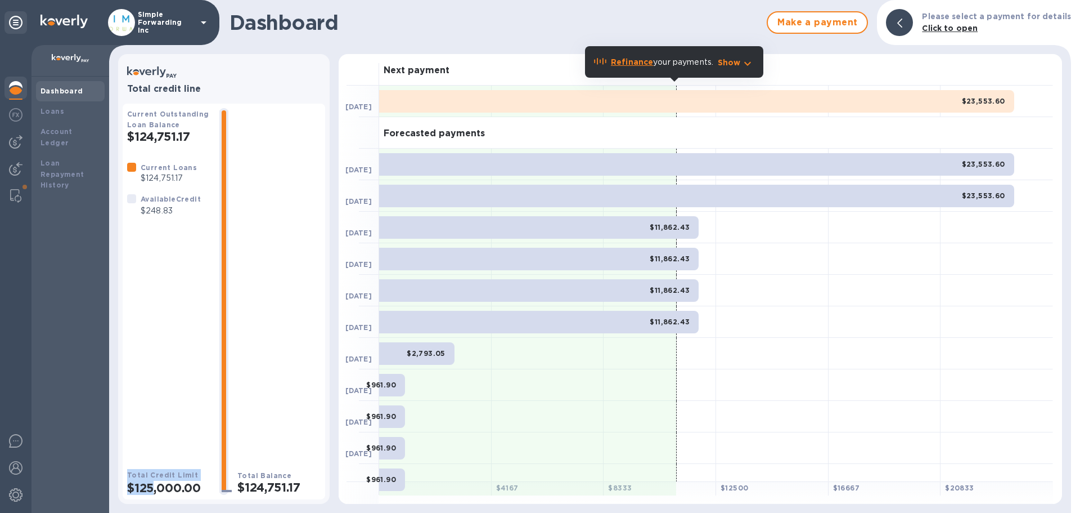
drag, startPoint x: 200, startPoint y: 407, endPoint x: 151, endPoint y: 484, distance: 91.8
click at [151, 484] on div "Current Outstanding Loan Balance $124,751.17 Current Loans $124,751.17 Availabl…" at bounding box center [168, 301] width 83 height 386
click at [194, 411] on div "Current Loans $124,751.17 Available Credit $248.83" at bounding box center [168, 305] width 83 height 289
drag, startPoint x: 953, startPoint y: 107, endPoint x: 1006, endPoint y: 103, distance: 53.6
click at [1006, 103] on div "$23,553.60" at bounding box center [696, 101] width 635 height 23
